Goal: Information Seeking & Learning: Learn about a topic

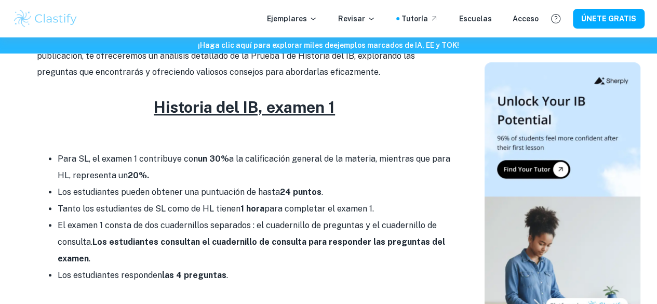
scroll to position [404, 0]
click at [214, 156] on li "Para SL, el examen 1 contribuye con un 30% a la calificación general de la mate…" at bounding box center [255, 166] width 395 height 33
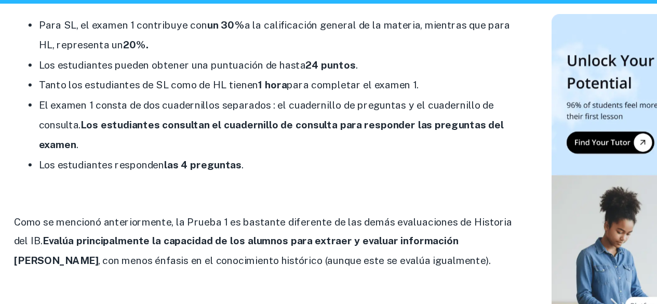
scroll to position [492, 0]
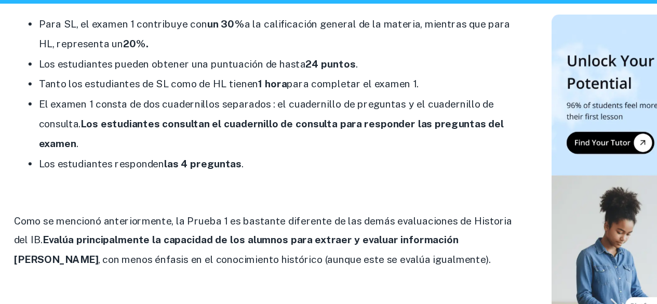
click at [170, 148] on li "El examen 1 consta de dos cuadernillos separados : el cuadernillo de preguntas …" at bounding box center [255, 154] width 395 height 50
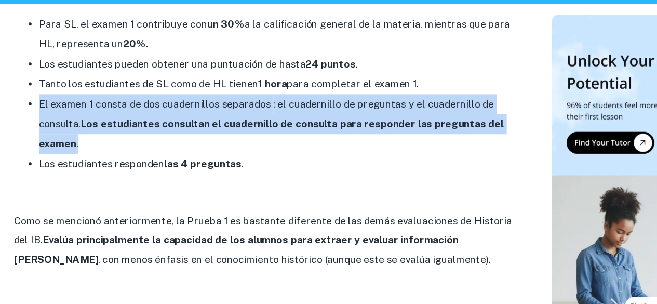
click at [170, 148] on li "El examen 1 consta de dos cuadernillos separados : el cuadernillo de preguntas …" at bounding box center [255, 154] width 395 height 50
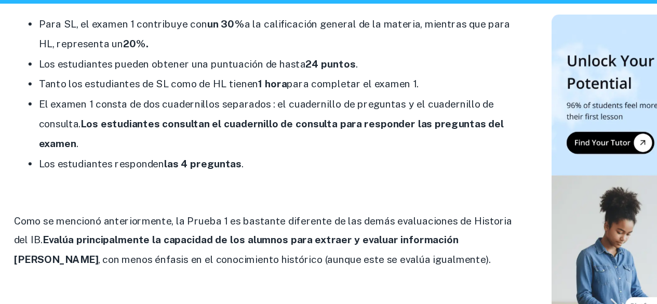
click at [155, 187] on font "Los estudiantes responden" at bounding box center [110, 187] width 104 height 10
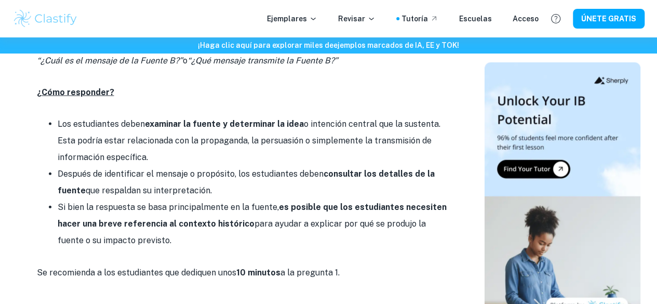
scroll to position [1282, 0]
